Goal: Task Accomplishment & Management: Complete application form

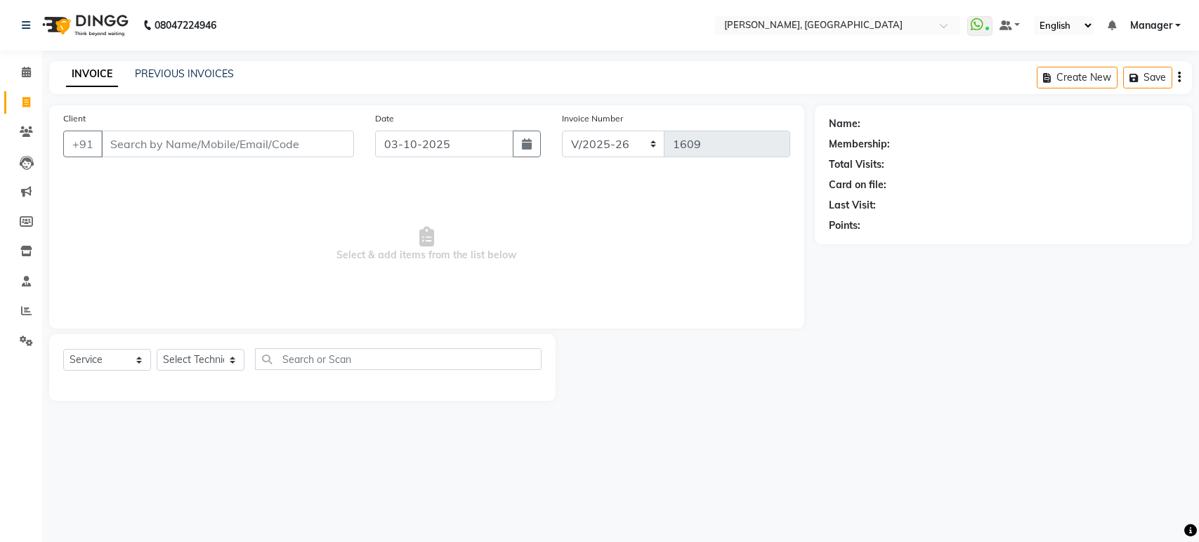
select select "4998"
select select "service"
click at [199, 362] on select "Select Technician [PERSON_NAME] Manager [PERSON_NAME]" at bounding box center [201, 360] width 88 height 22
select select "31755"
click at [157, 349] on select "Select Technician [PERSON_NAME] Manager [PERSON_NAME]" at bounding box center [201, 360] width 88 height 22
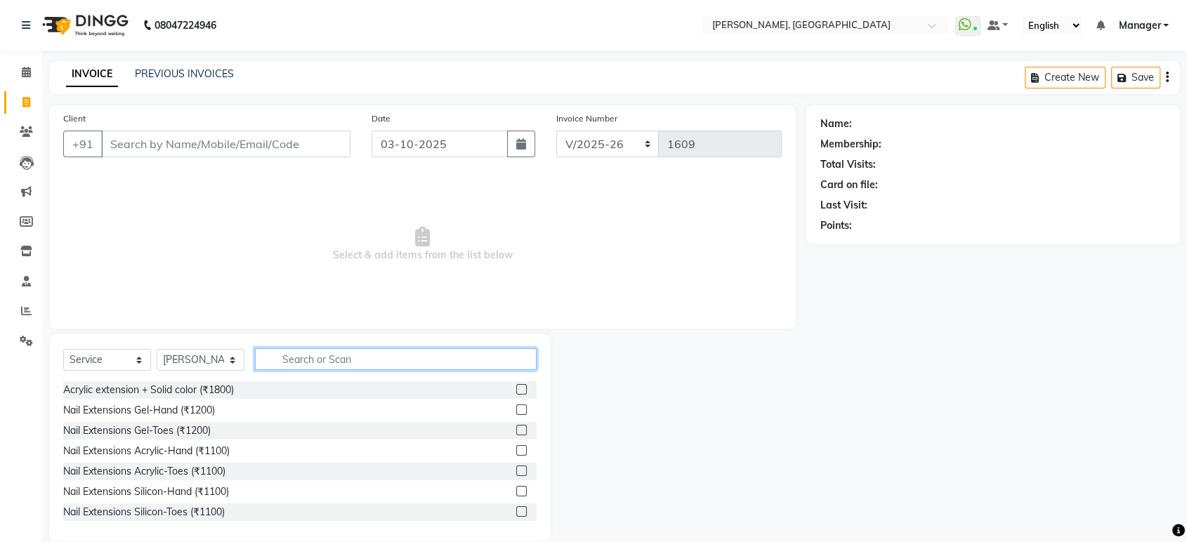
click at [295, 366] on input "text" at bounding box center [396, 359] width 282 height 22
type input "acr"
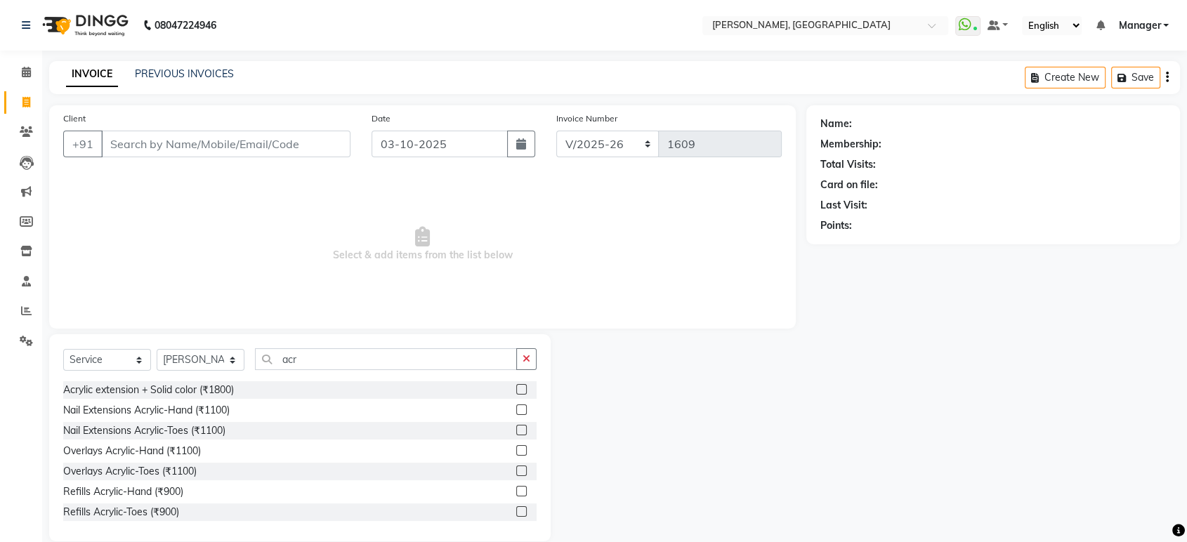
click at [516, 386] on label at bounding box center [521, 389] width 11 height 11
click at [516, 386] on input "checkbox" at bounding box center [520, 390] width 9 height 9
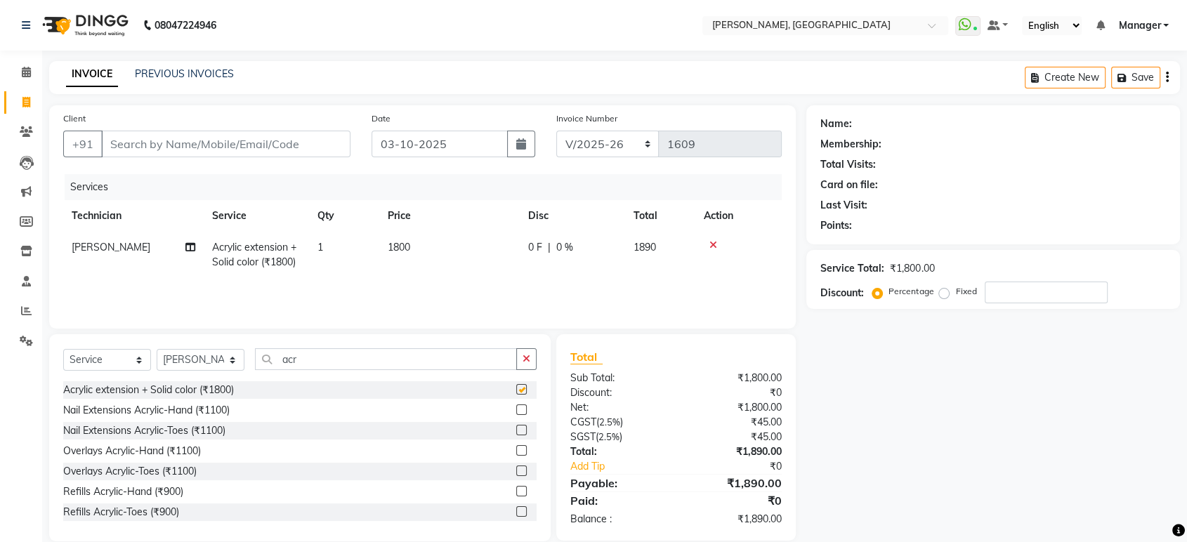
checkbox input "false"
click at [529, 358] on icon "button" at bounding box center [527, 359] width 8 height 10
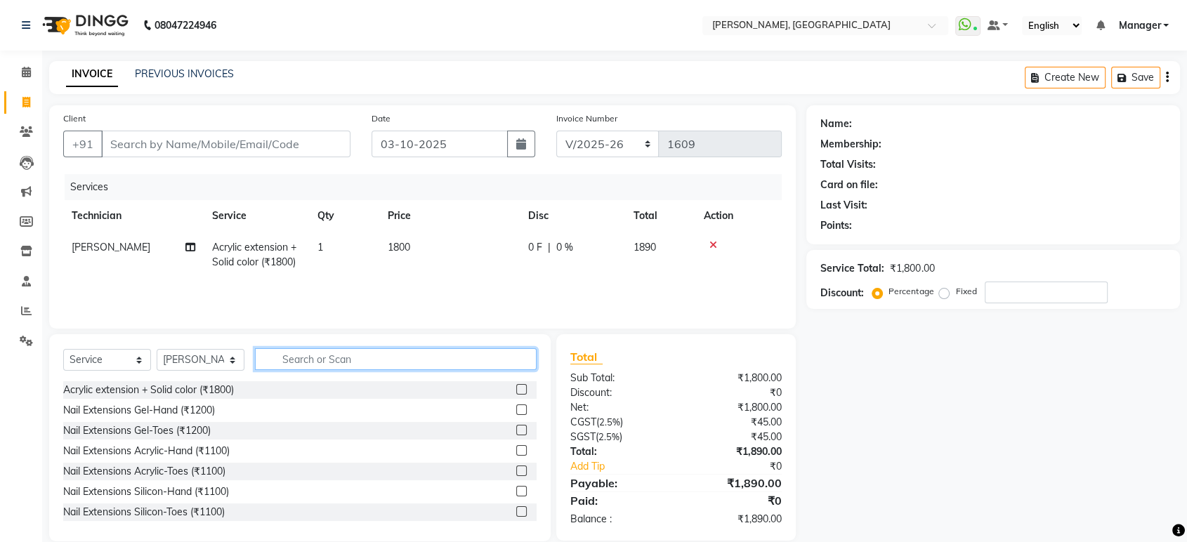
click at [445, 357] on input "text" at bounding box center [396, 359] width 282 height 22
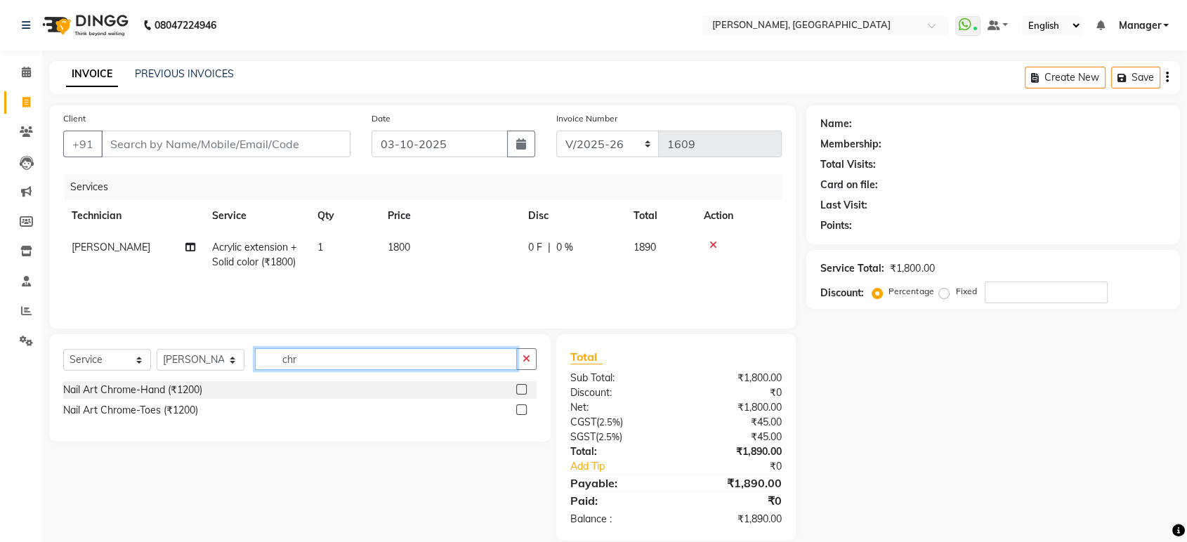
type input "chr"
click at [520, 388] on label at bounding box center [521, 389] width 11 height 11
click at [520, 388] on input "checkbox" at bounding box center [520, 390] width 9 height 9
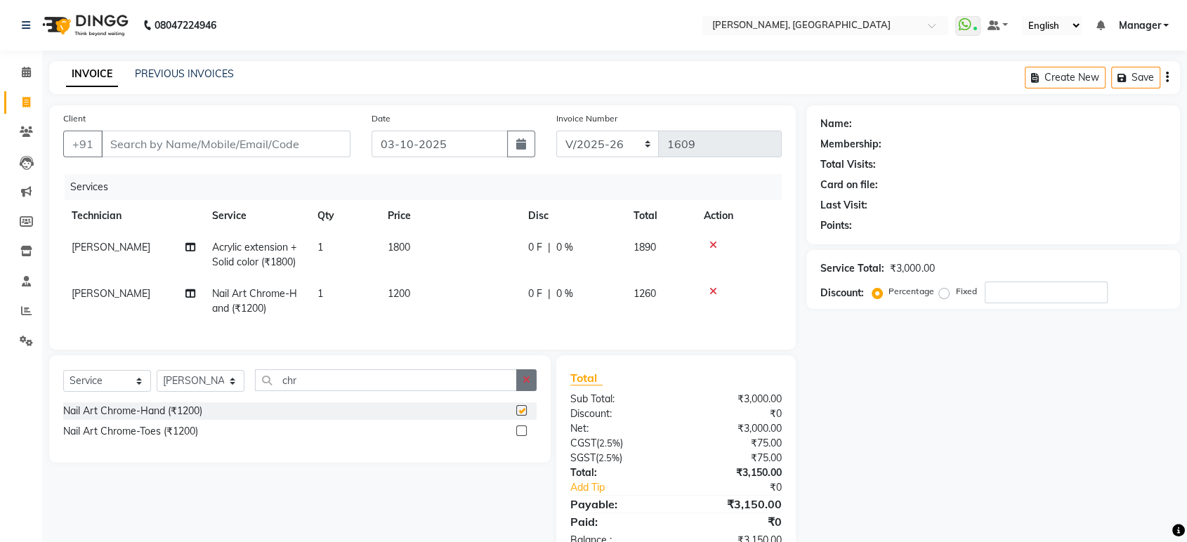
checkbox input "false"
click at [525, 385] on icon "button" at bounding box center [527, 380] width 8 height 10
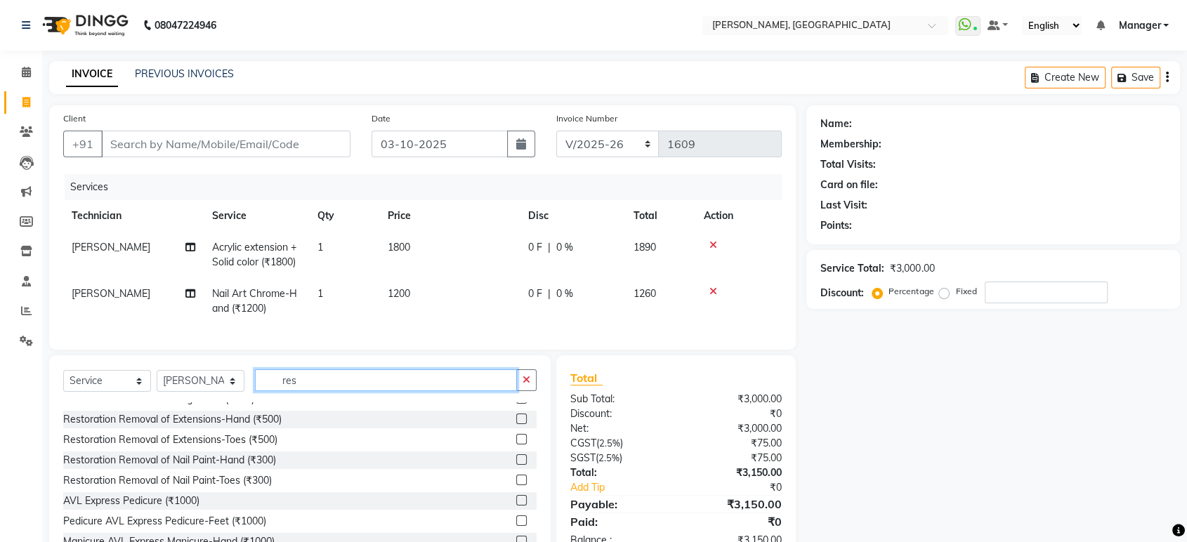
scroll to position [110, 0]
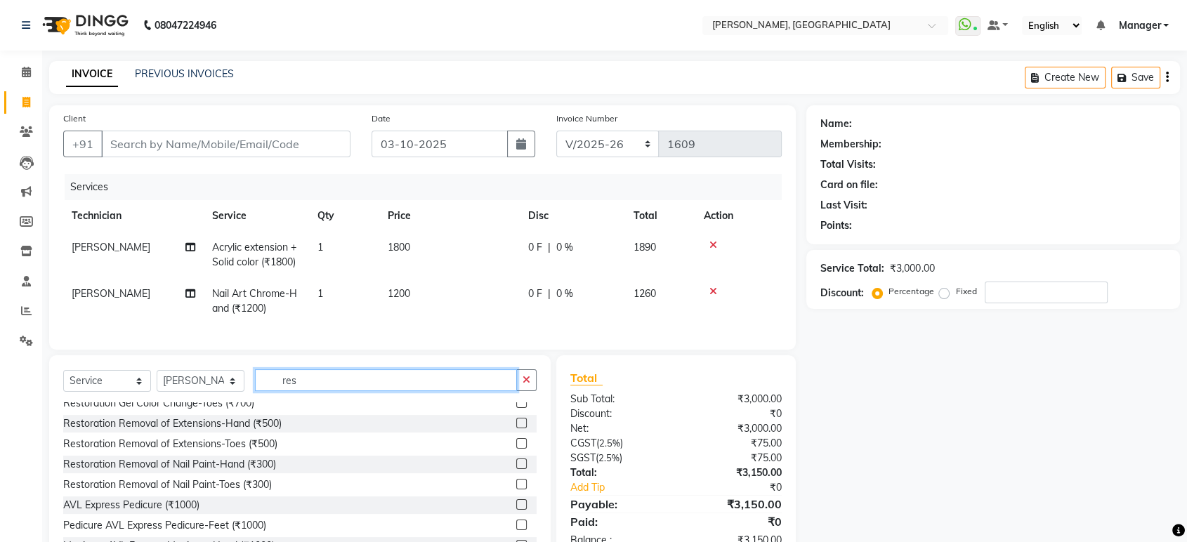
type input "res"
click at [516, 428] on label at bounding box center [521, 423] width 11 height 11
click at [516, 428] on input "checkbox" at bounding box center [520, 423] width 9 height 9
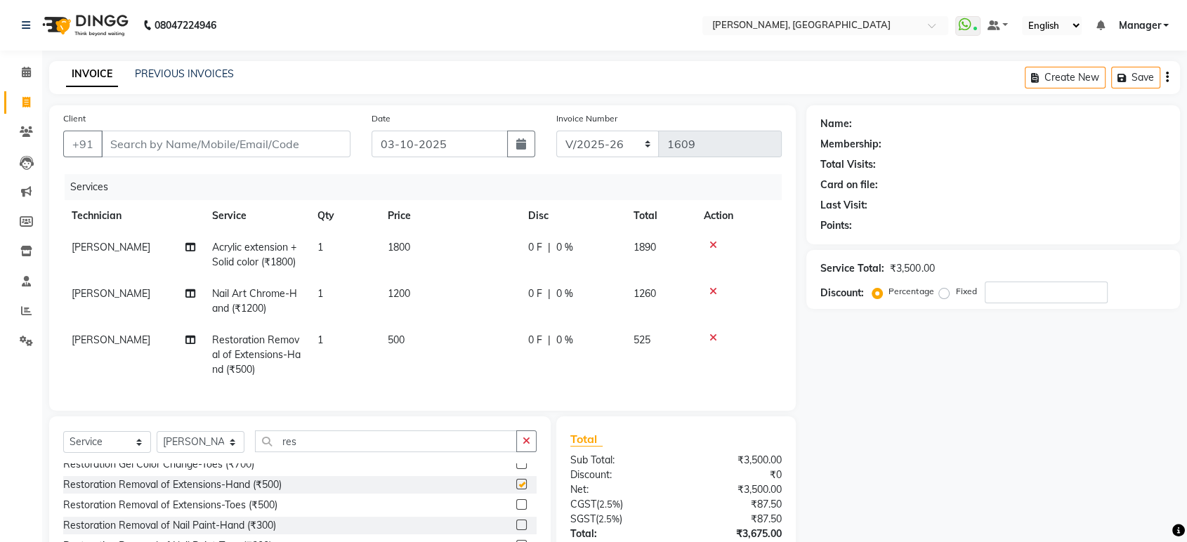
checkbox input "false"
click at [523, 446] on icon "button" at bounding box center [527, 441] width 8 height 10
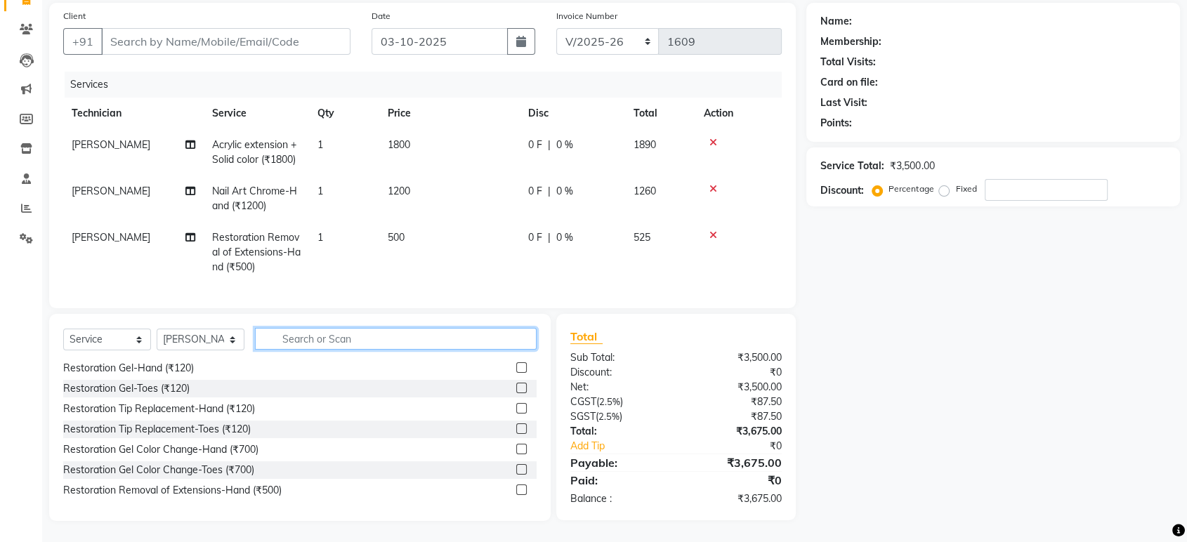
scroll to position [52, 0]
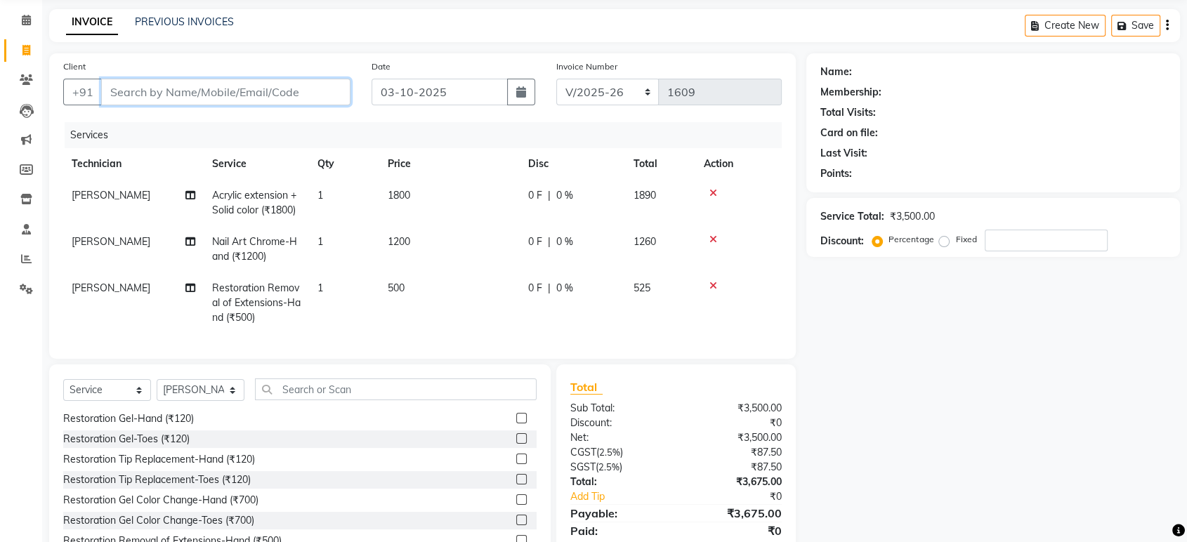
click at [302, 90] on input "Client" at bounding box center [225, 92] width 249 height 27
click at [214, 90] on input "Client" at bounding box center [225, 92] width 249 height 27
type input "9"
type input "0"
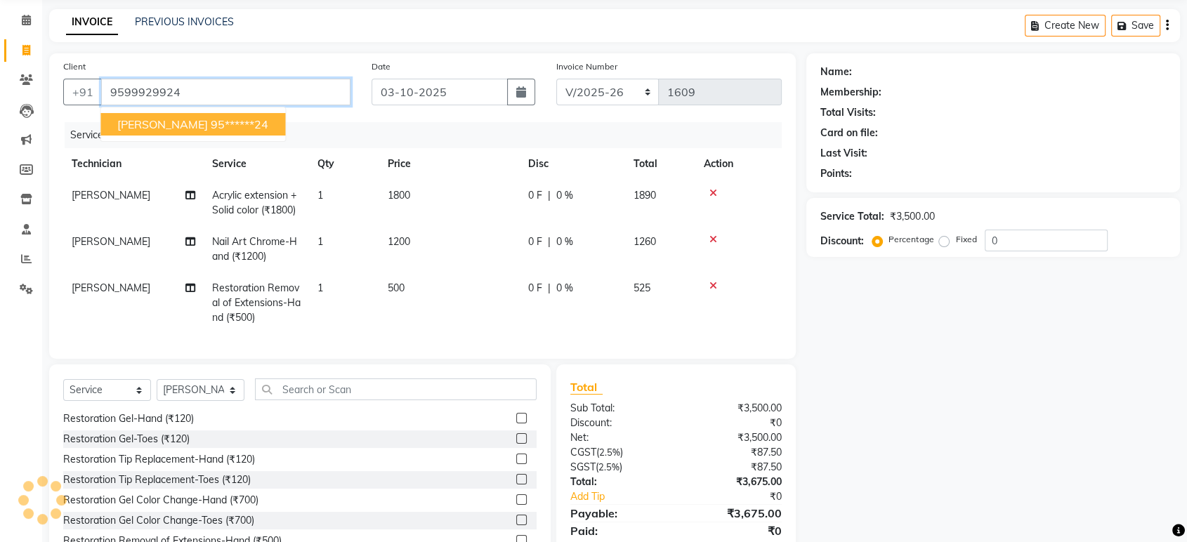
type input "9599929924"
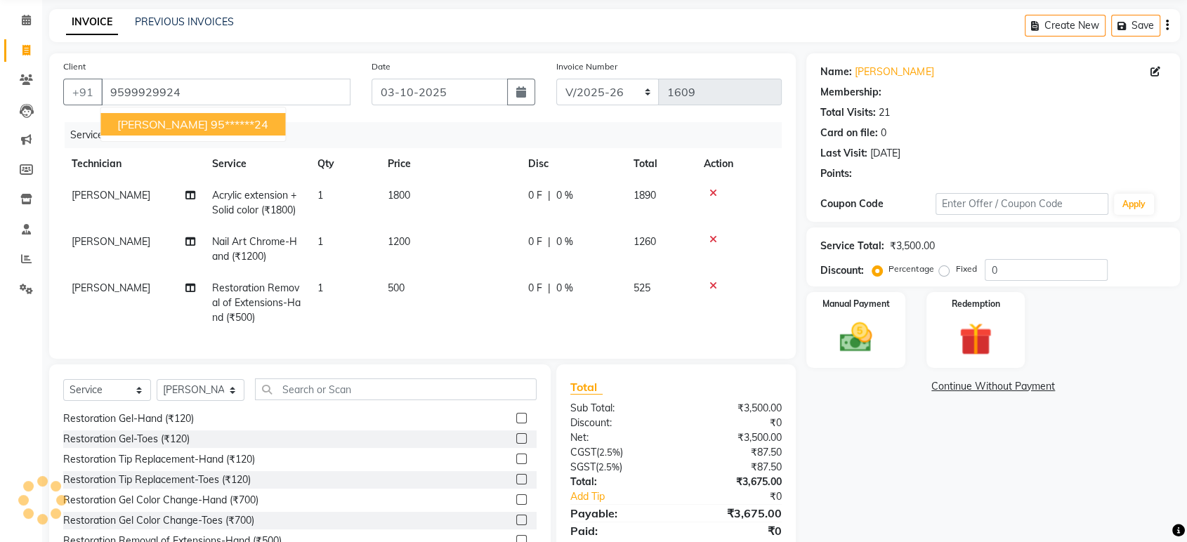
select select "1: Object"
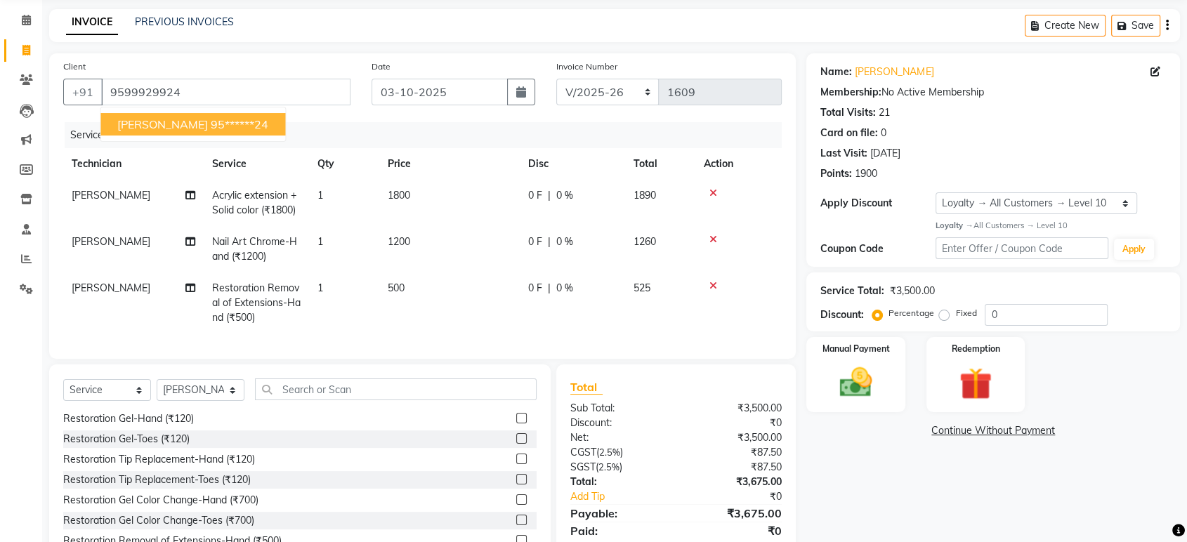
click at [132, 124] on span "[PERSON_NAME]" at bounding box center [162, 124] width 91 height 14
type input "95******24"
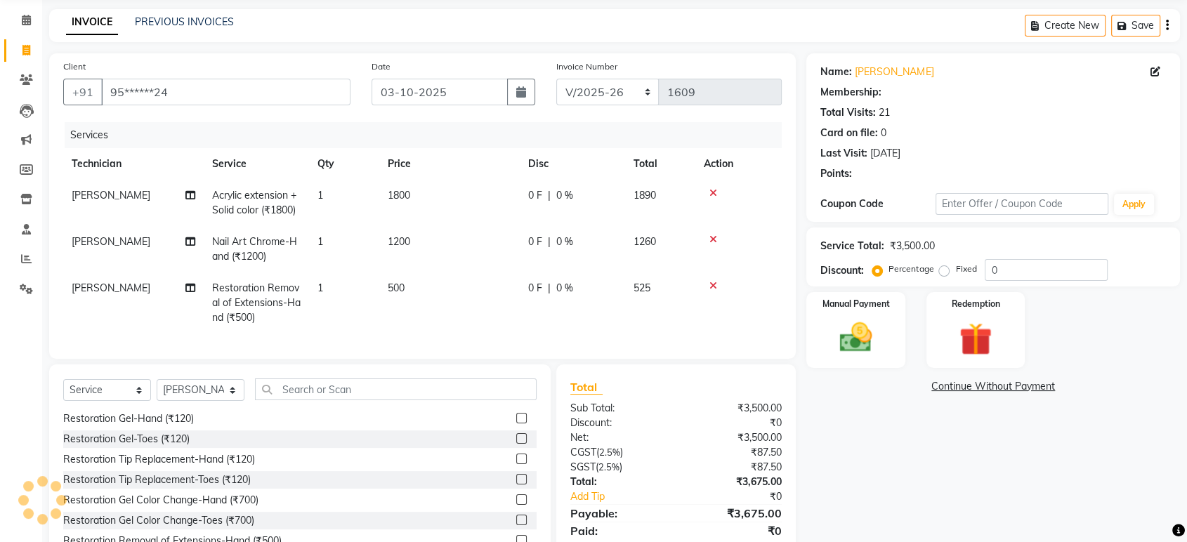
select select "1: Object"
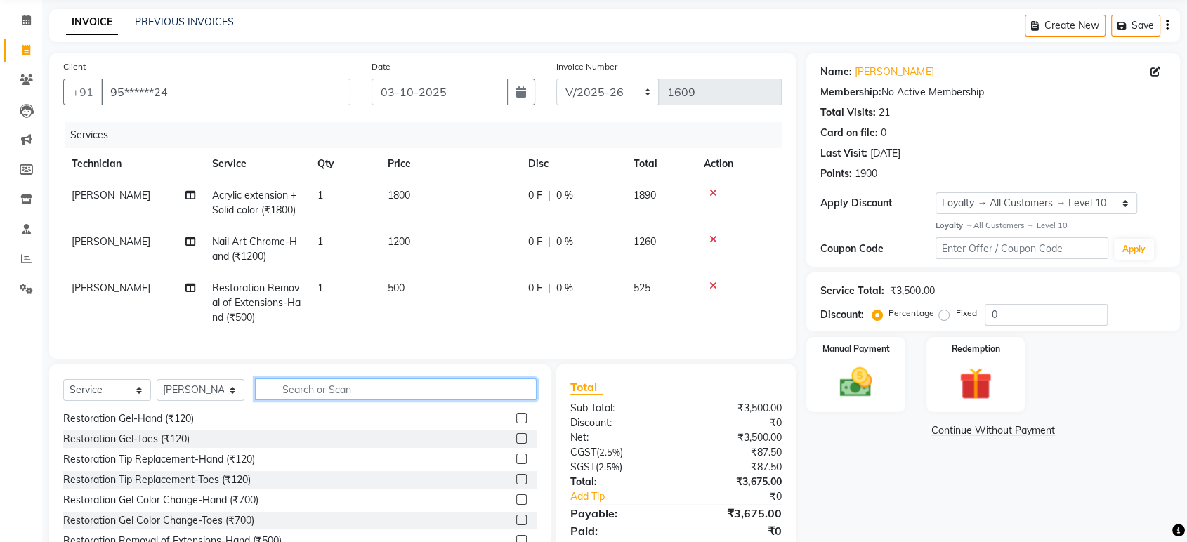
click at [308, 400] on input "text" at bounding box center [396, 390] width 282 height 22
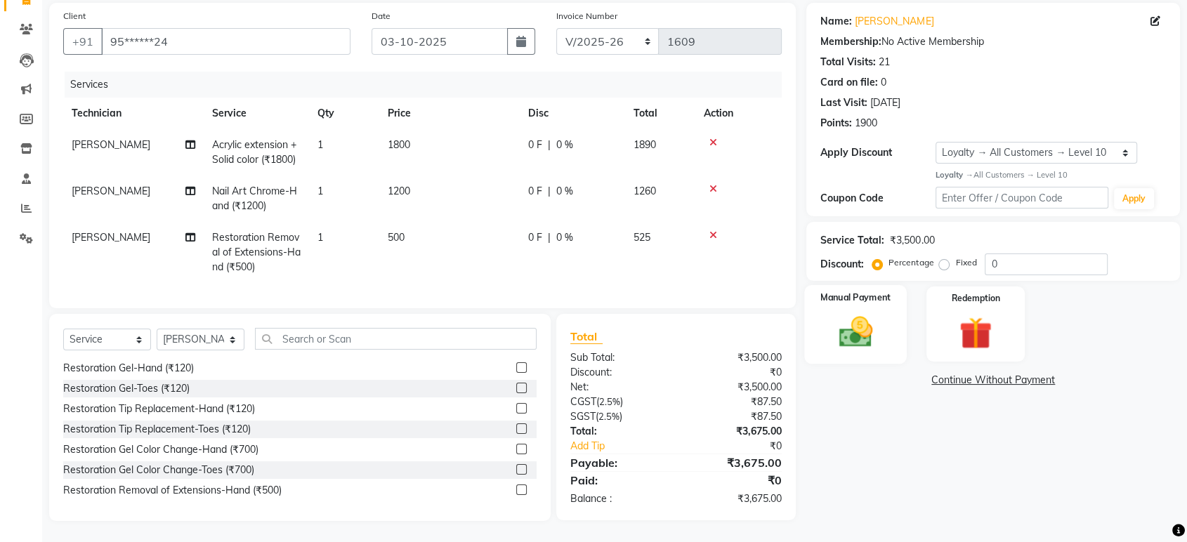
click at [870, 336] on img at bounding box center [855, 332] width 55 height 39
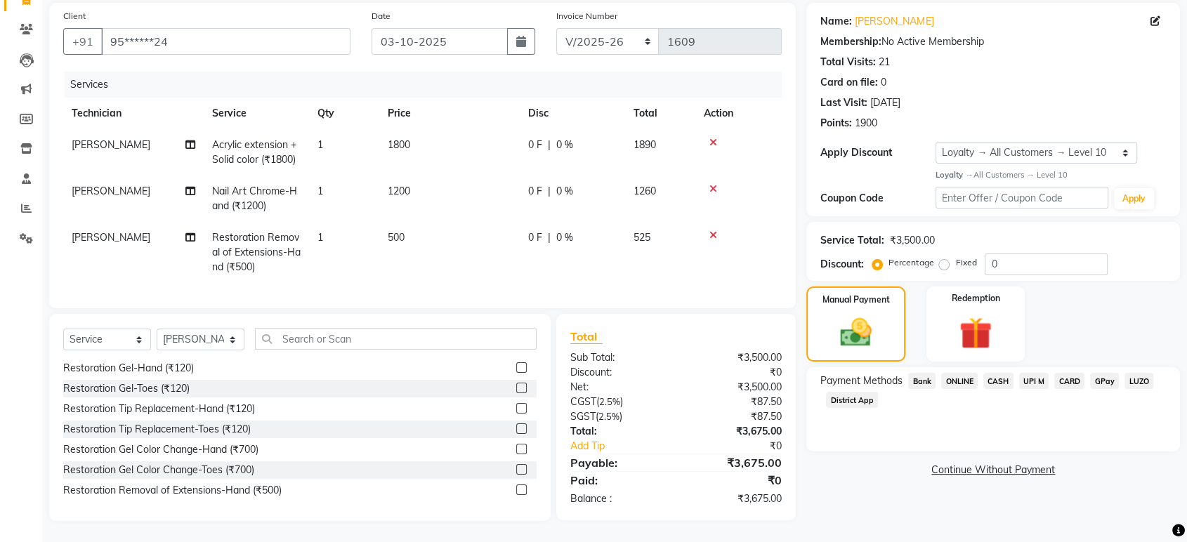
click at [959, 375] on span "ONLINE" at bounding box center [959, 381] width 37 height 16
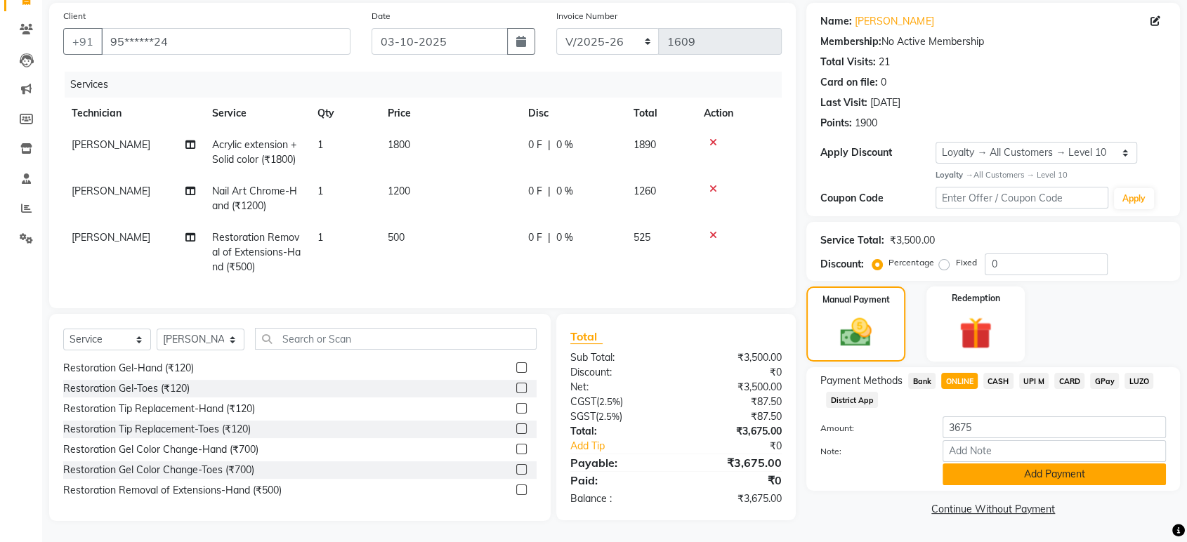
click at [1089, 473] on button "Add Payment" at bounding box center [1054, 475] width 223 height 22
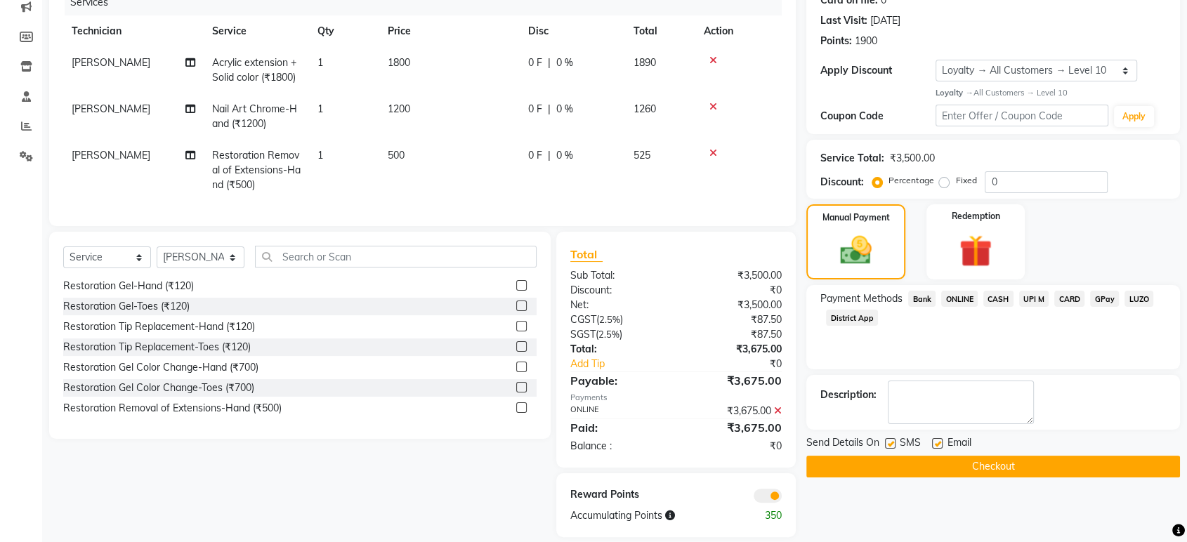
scroll to position [211, 0]
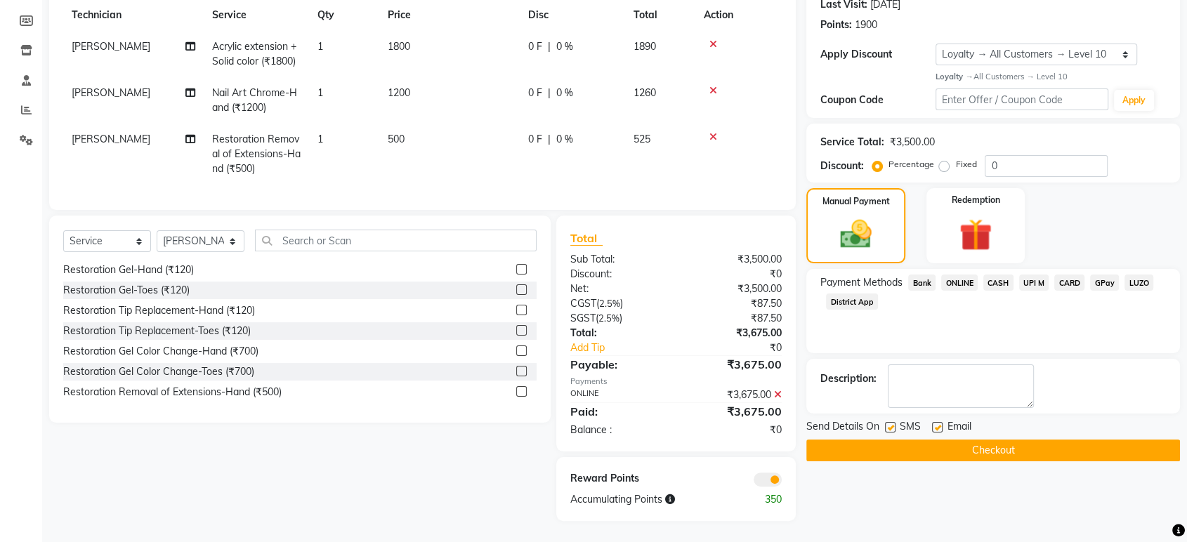
click at [986, 445] on button "Checkout" at bounding box center [993, 451] width 374 height 22
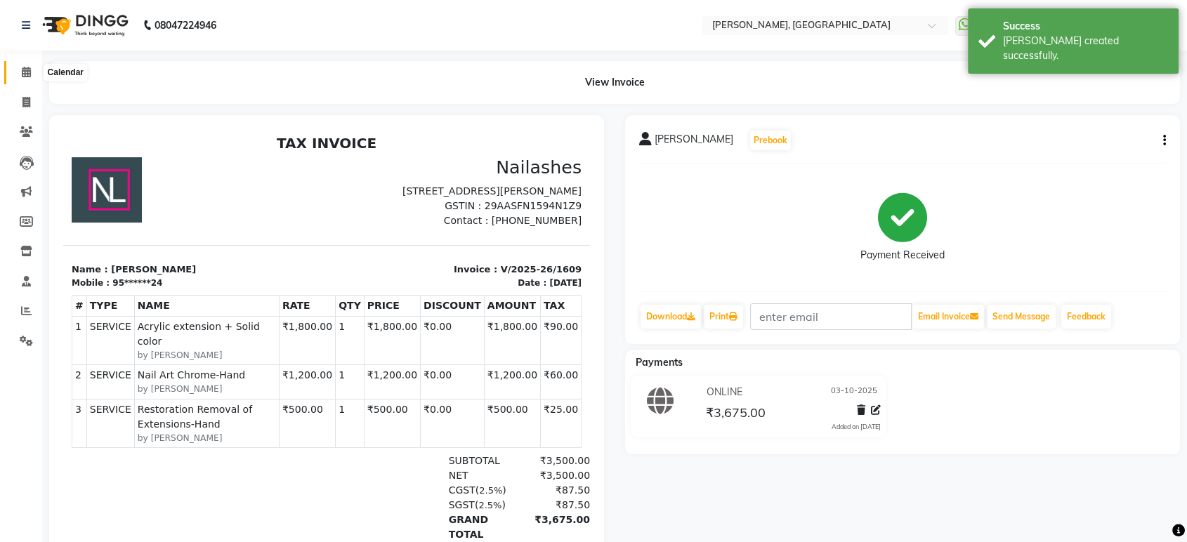
click at [22, 77] on icon at bounding box center [26, 72] width 9 height 11
